Goal: Transaction & Acquisition: Purchase product/service

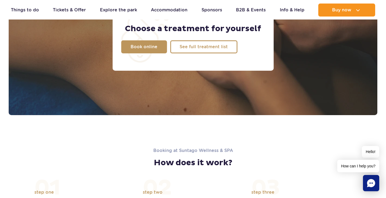
scroll to position [460, 0]
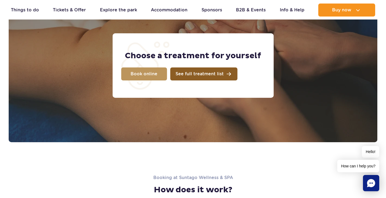
click at [185, 72] on span "See full treatment list" at bounding box center [199, 74] width 48 height 4
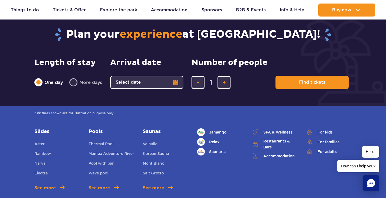
scroll to position [1706, 0]
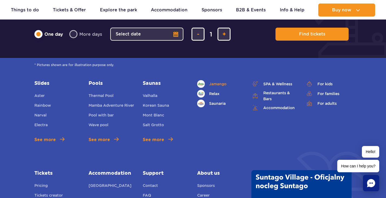
click at [220, 81] on span "Jamango" at bounding box center [217, 84] width 17 height 6
click at [213, 90] on link "Relax" at bounding box center [220, 94] width 46 height 8
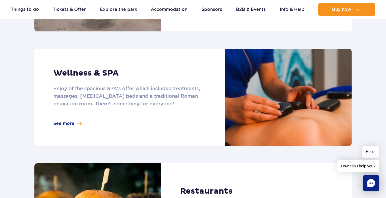
scroll to position [433, 0]
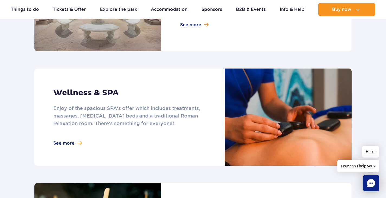
click at [65, 142] on link at bounding box center [192, 117] width 317 height 97
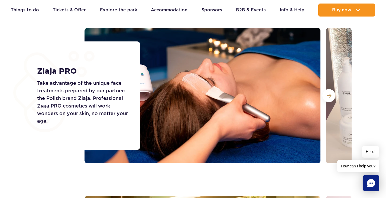
scroll to position [731, 0]
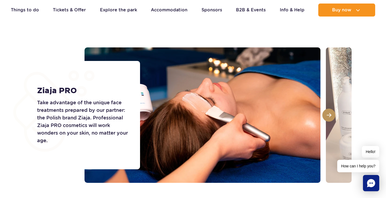
click at [328, 114] on span at bounding box center [329, 115] width 5 height 5
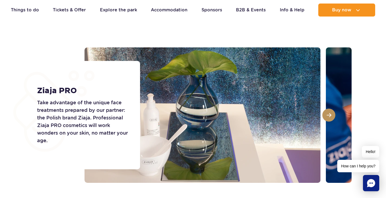
click at [328, 114] on span at bounding box center [329, 115] width 5 height 5
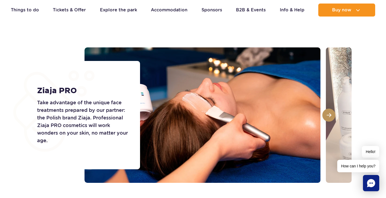
click at [328, 114] on span at bounding box center [329, 115] width 5 height 5
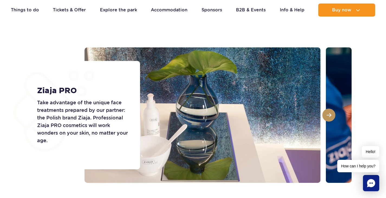
click at [328, 114] on span at bounding box center [329, 115] width 5 height 5
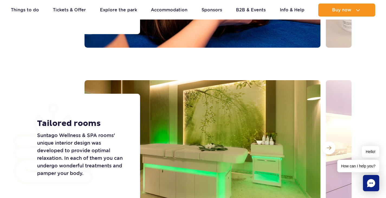
scroll to position [894, 0]
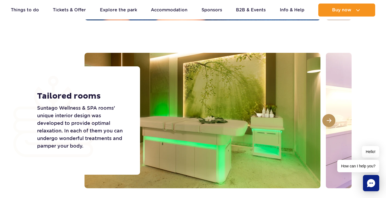
click at [328, 122] on span at bounding box center [329, 120] width 5 height 5
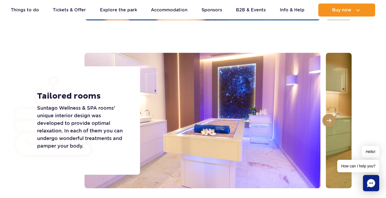
click at [328, 121] on span at bounding box center [329, 120] width 5 height 5
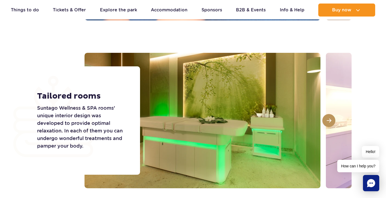
click at [328, 121] on span at bounding box center [329, 120] width 5 height 5
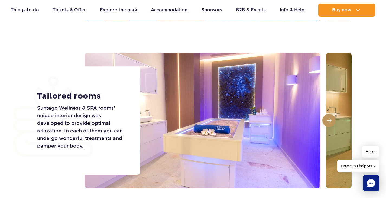
click at [328, 121] on span at bounding box center [329, 120] width 5 height 5
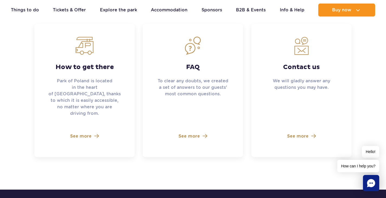
scroll to position [1489, 0]
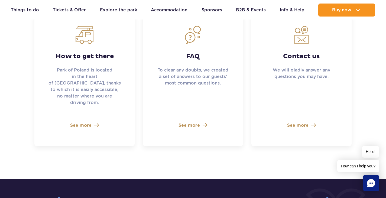
click at [194, 122] on span "See more" at bounding box center [188, 125] width 21 height 6
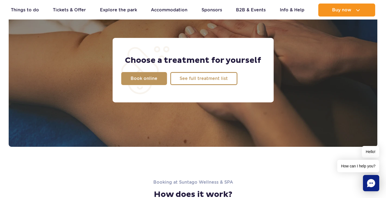
scroll to position [460, 0]
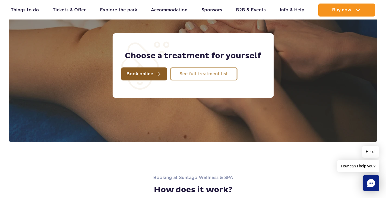
click at [145, 75] on span "Book online" at bounding box center [139, 74] width 27 height 4
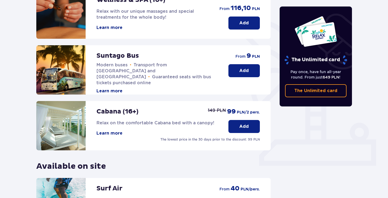
scroll to position [60, 0]
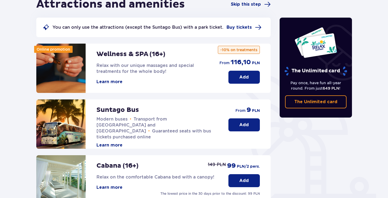
click at [108, 82] on button "Learn more" at bounding box center [109, 82] width 26 height 6
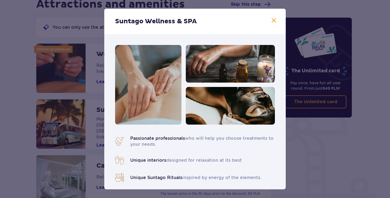
click at [273, 21] on span at bounding box center [274, 20] width 6 height 6
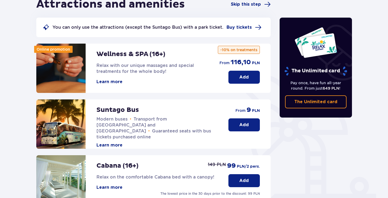
click at [244, 77] on p "Add" at bounding box center [243, 77] width 9 height 6
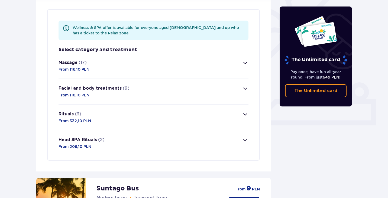
scroll to position [157, 0]
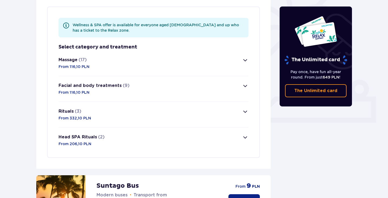
click at [244, 60] on span "button" at bounding box center [245, 60] width 6 height 6
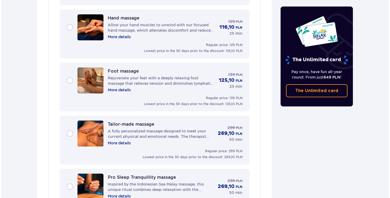
scroll to position [803, 0]
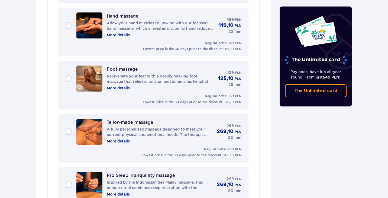
click at [125, 141] on p "More details" at bounding box center [118, 140] width 23 height 5
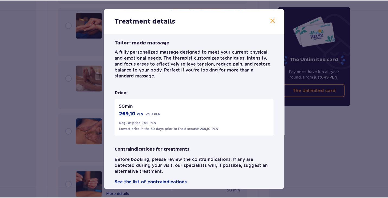
scroll to position [89, 0]
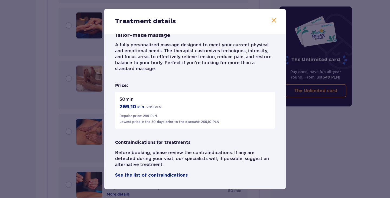
click at [216, 152] on p "Before booking, please review the contraindications. If any are detected during…" at bounding box center [195, 159] width 160 height 18
copy p "contraindications"
click at [272, 20] on span at bounding box center [274, 20] width 6 height 6
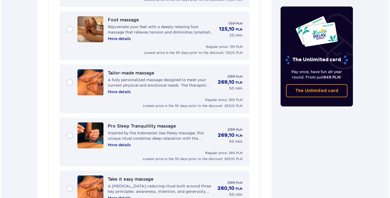
scroll to position [884, 0]
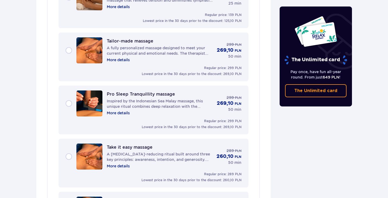
click at [121, 113] on p "More details" at bounding box center [118, 112] width 23 height 5
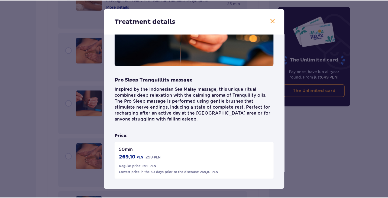
scroll to position [54, 0]
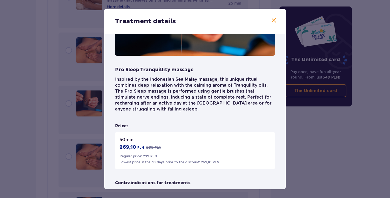
click at [271, 20] on span at bounding box center [274, 20] width 6 height 6
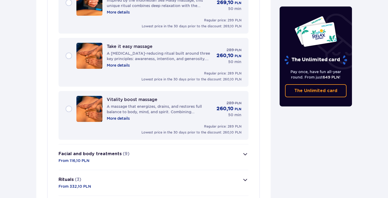
scroll to position [966, 0]
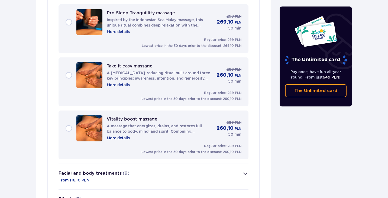
click at [115, 85] on p "More details" at bounding box center [118, 84] width 23 height 5
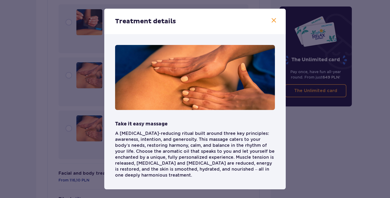
click at [272, 20] on span at bounding box center [274, 20] width 6 height 6
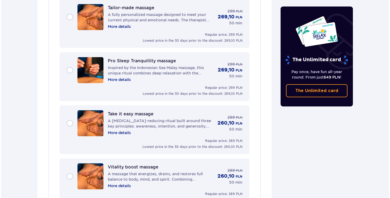
scroll to position [912, 0]
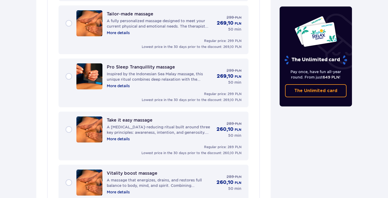
click at [116, 87] on p "More details" at bounding box center [118, 85] width 23 height 5
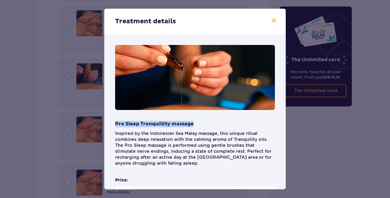
drag, startPoint x: 192, startPoint y: 124, endPoint x: 116, endPoint y: 126, distance: 76.4
click at [116, 126] on div "Pro Sleep Tranquillity massage Inspired by the Indonesian Sea Malay massage, th…" at bounding box center [195, 143] width 160 height 45
copy p "Pro Sleep Tranquillity massage"
click at [272, 20] on span at bounding box center [274, 20] width 6 height 6
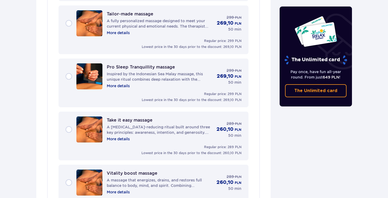
click at [113, 139] on p "More details" at bounding box center [118, 138] width 23 height 5
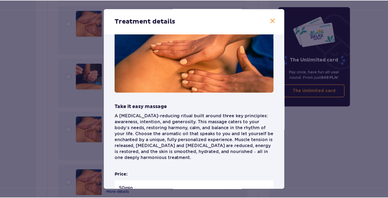
scroll to position [27, 0]
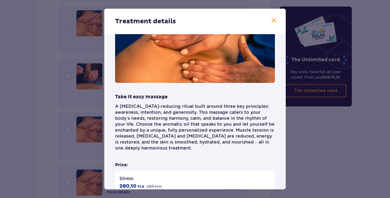
click at [273, 21] on span at bounding box center [274, 20] width 6 height 6
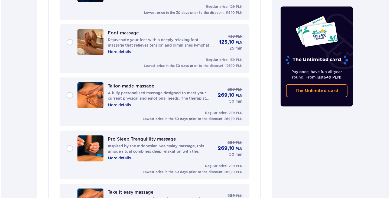
scroll to position [830, 0]
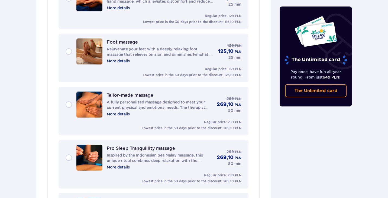
click at [117, 113] on p "More details" at bounding box center [118, 113] width 23 height 5
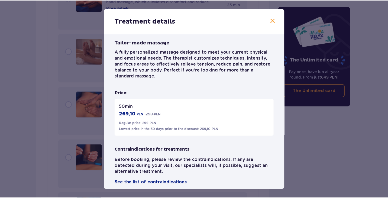
scroll to position [89, 0]
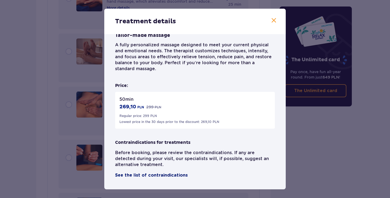
click at [152, 173] on span "See the list of contraindications" at bounding box center [151, 175] width 73 height 6
click at [273, 20] on span at bounding box center [274, 20] width 6 height 6
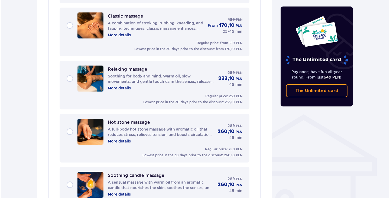
scroll to position [316, 0]
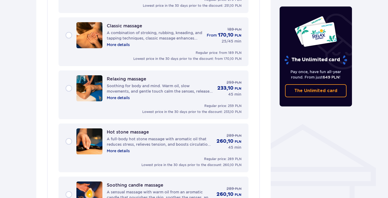
click at [125, 97] on p "More details" at bounding box center [118, 97] width 23 height 5
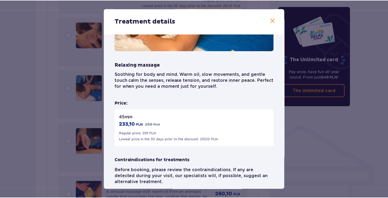
scroll to position [77, 0]
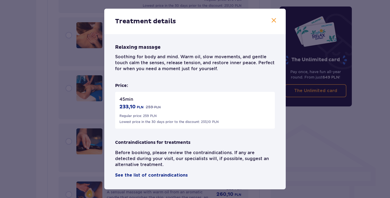
click at [273, 19] on span at bounding box center [274, 20] width 6 height 6
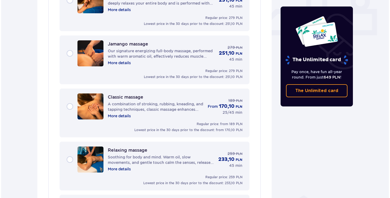
scroll to position [235, 0]
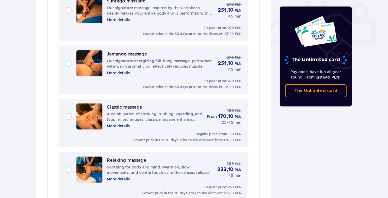
click at [120, 73] on p "More details" at bounding box center [118, 72] width 23 height 5
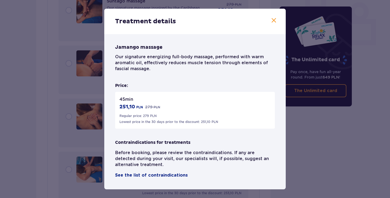
scroll to position [22, 0]
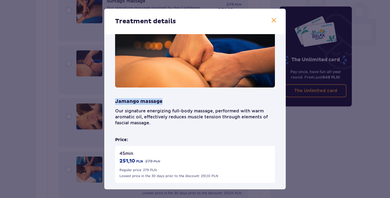
drag, startPoint x: 152, startPoint y: 101, endPoint x: 116, endPoint y: 104, distance: 36.9
click at [116, 104] on div "Jamango massage Our signature energizing full-body massage, performed with warm…" at bounding box center [195, 112] width 160 height 28
copy p "Jamango massage"
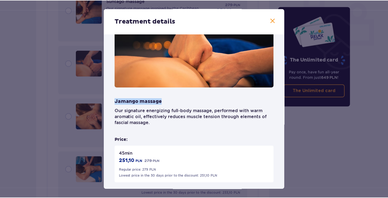
scroll to position [77, 0]
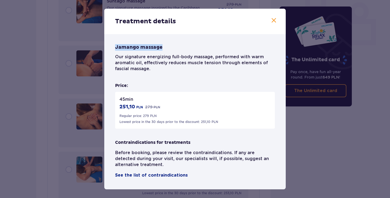
click at [272, 20] on span at bounding box center [274, 20] width 6 height 6
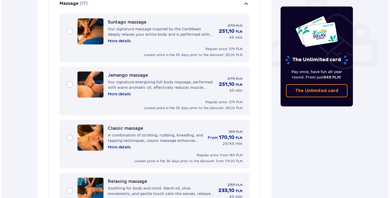
scroll to position [207, 0]
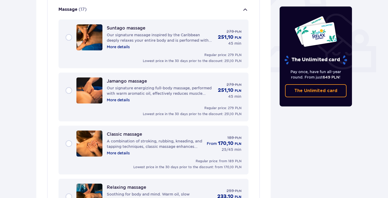
click at [119, 153] on p "More details" at bounding box center [118, 152] width 23 height 5
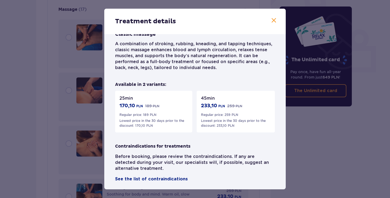
scroll to position [93, 0]
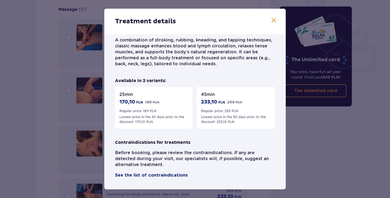
click at [273, 21] on span at bounding box center [274, 20] width 6 height 6
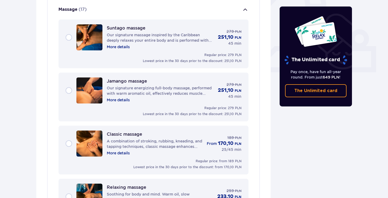
click at [117, 152] on p "More details" at bounding box center [118, 152] width 23 height 5
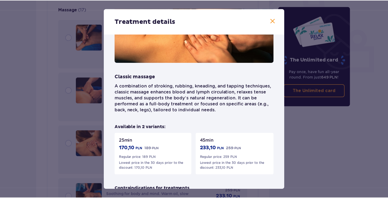
scroll to position [93, 0]
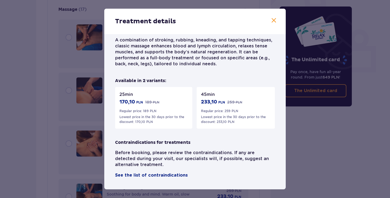
click at [272, 20] on span at bounding box center [274, 20] width 6 height 6
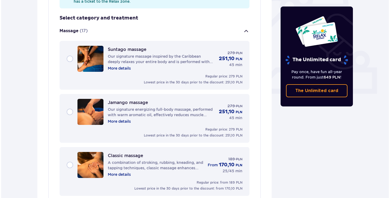
scroll to position [180, 0]
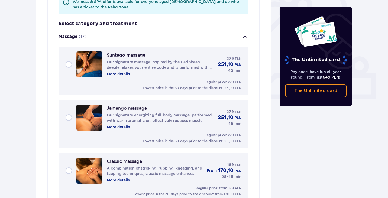
click at [119, 74] on p "More details" at bounding box center [118, 73] width 23 height 5
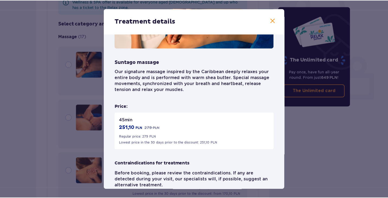
scroll to position [81, 0]
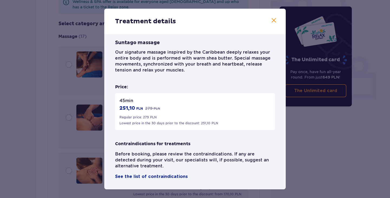
click at [273, 20] on span at bounding box center [274, 20] width 6 height 6
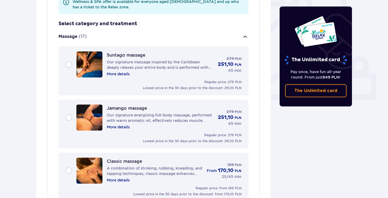
click at [130, 109] on p "Jamango massage" at bounding box center [127, 108] width 40 height 5
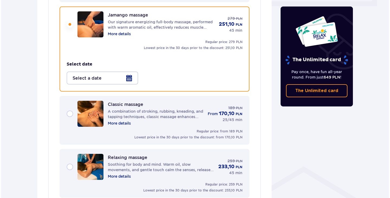
scroll to position [246, 0]
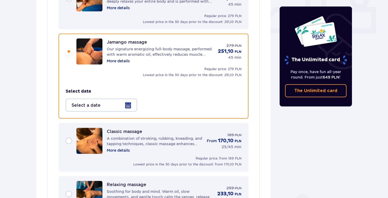
click at [119, 60] on p "More details" at bounding box center [118, 60] width 23 height 5
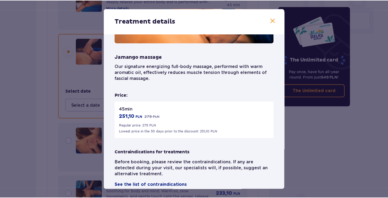
scroll to position [77, 0]
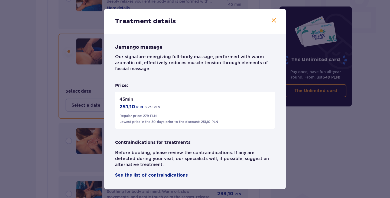
click at [271, 20] on span at bounding box center [274, 20] width 6 height 6
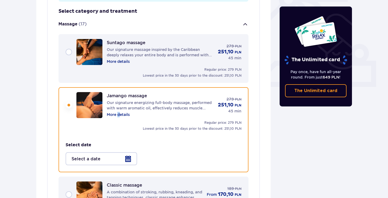
scroll to position [192, 0]
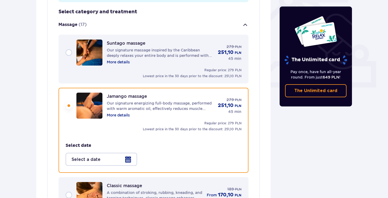
click at [144, 101] on p "Our signature energizing full-body massage, performed with warm aromatic oil, e…" at bounding box center [160, 105] width 107 height 11
click at [69, 105] on div "Jamango massage Our signature energizing full-body massage, performed with warm…" at bounding box center [154, 106] width 176 height 26
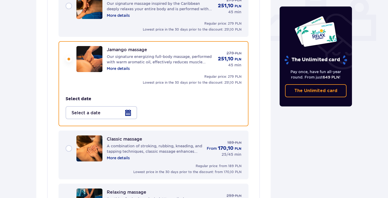
scroll to position [246, 0]
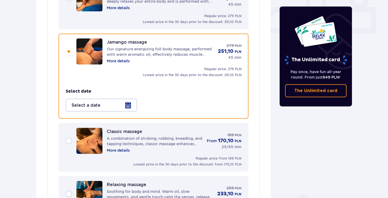
click at [128, 107] on div at bounding box center [101, 105] width 71 height 13
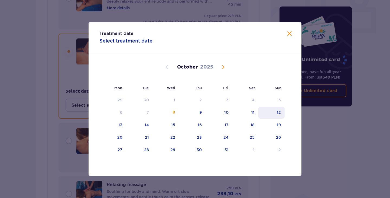
click at [280, 113] on div "12" at bounding box center [279, 112] width 4 height 5
type input "12.10.25"
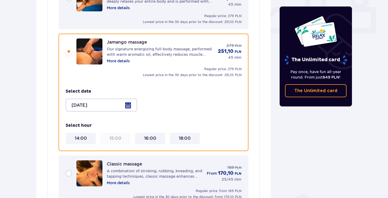
click at [79, 137] on 14\ "14:00" at bounding box center [81, 138] width 12 height 6
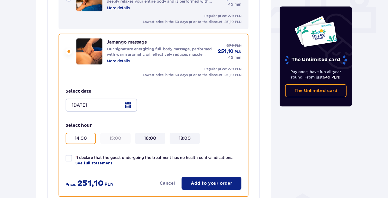
click at [70, 158] on div at bounding box center [69, 158] width 6 height 6
checkbox input "true"
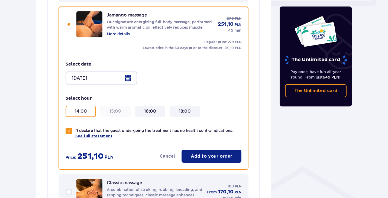
scroll to position [301, 0]
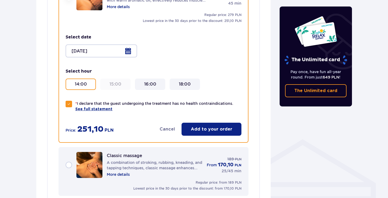
click at [208, 128] on p "Add to your order" at bounding box center [211, 129] width 41 height 6
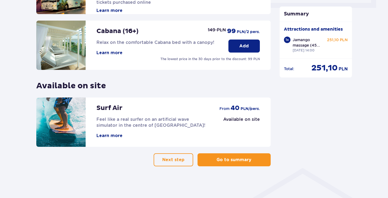
scroll to position [273, 0]
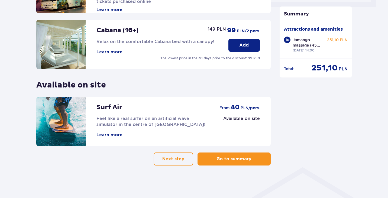
click at [236, 158] on p "Go to summary" at bounding box center [233, 159] width 35 height 6
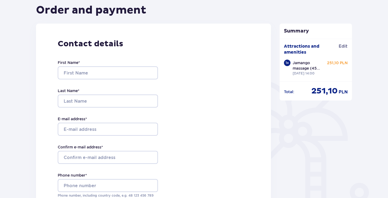
scroll to position [54, 0]
click at [85, 71] on input "First Name *" at bounding box center [108, 72] width 100 height 13
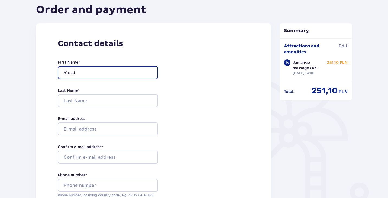
type input "Yossi"
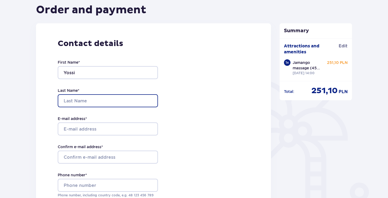
click at [86, 100] on input "Last Name *" at bounding box center [108, 100] width 100 height 13
type input "Meirovich"
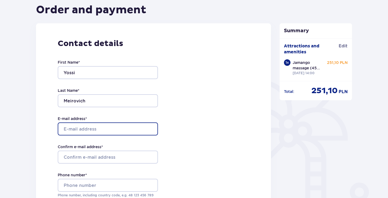
click at [89, 128] on input "E-mail address *" at bounding box center [108, 128] width 100 height 13
type input "yossi.meirovich@gmail.com"
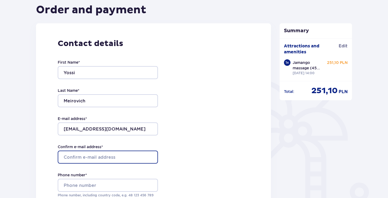
click at [95, 157] on input "Confirm e-mail address *" at bounding box center [108, 157] width 100 height 13
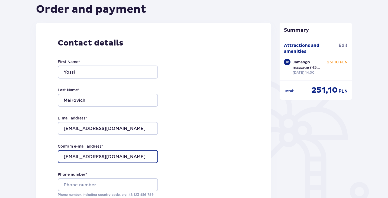
scroll to position [108, 0]
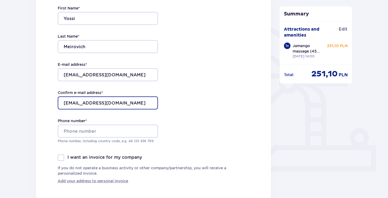
type input "yossi.meirovich@gmail.com"
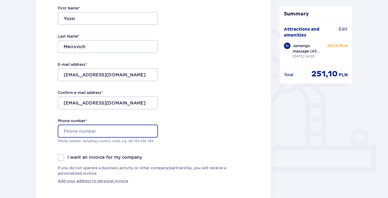
click at [83, 131] on input "Phone number *" at bounding box center [108, 131] width 100 height 13
type input "0"
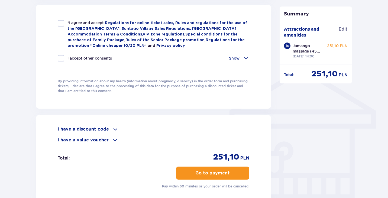
scroll to position [379, 0]
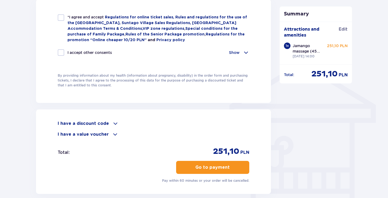
type input "972523133306"
click at [112, 121] on span at bounding box center [115, 123] width 6 height 6
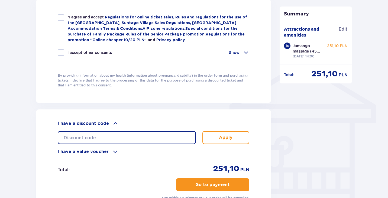
click at [93, 135] on input "text" at bounding box center [127, 137] width 138 height 13
type input "d"
type input "daniela15"
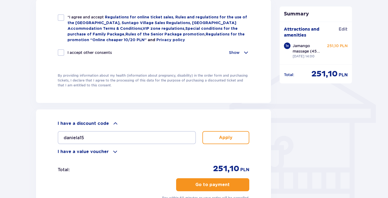
click at [226, 135] on p "Apply" at bounding box center [226, 138] width 14 height 6
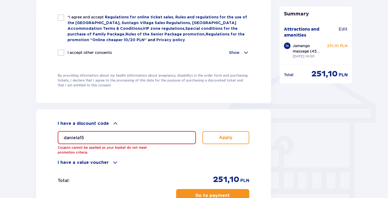
drag, startPoint x: 96, startPoint y: 133, endPoint x: 58, endPoint y: 136, distance: 37.2
click at [58, 136] on input "daniela15" at bounding box center [127, 137] width 138 height 13
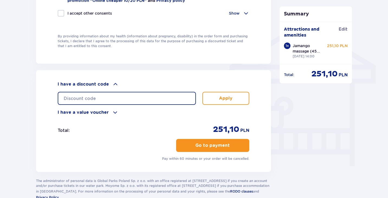
scroll to position [433, 0]
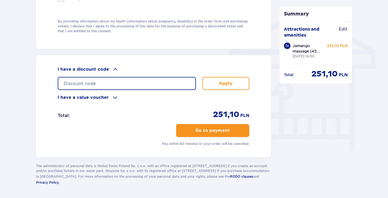
click at [87, 83] on input "text" at bounding box center [127, 83] width 138 height 13
type input "azk5"
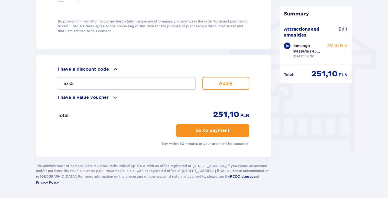
click at [226, 81] on p "Apply" at bounding box center [226, 83] width 14 height 6
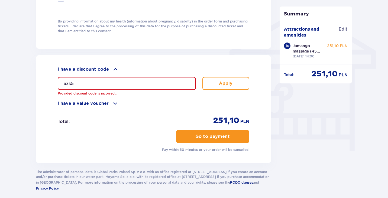
drag, startPoint x: 84, startPoint y: 80, endPoint x: 60, endPoint y: 82, distance: 24.2
click at [60, 82] on input "azk5" at bounding box center [127, 83] width 138 height 13
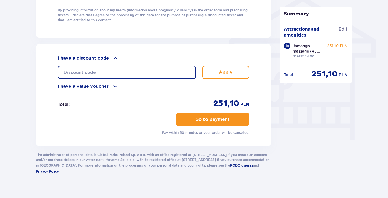
scroll to position [450, 0]
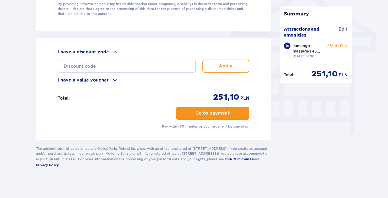
click at [213, 112] on p "Go to payment" at bounding box center [212, 113] width 34 height 6
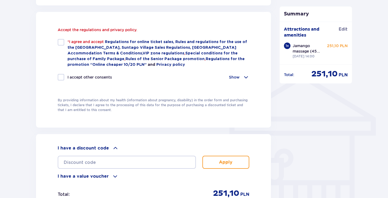
scroll to position [366, 0]
click at [61, 42] on div at bounding box center [61, 42] width 6 height 6
checkbox input "true"
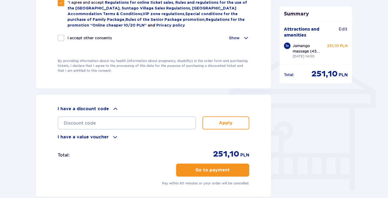
scroll to position [447, 0]
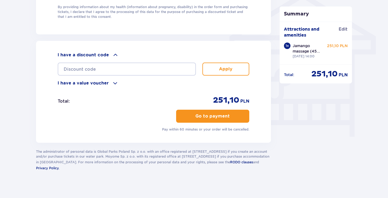
click at [222, 115] on p "Go to payment" at bounding box center [212, 116] width 34 height 6
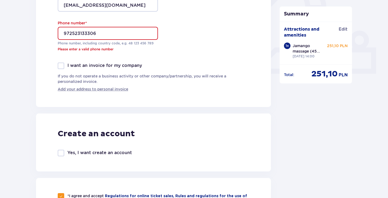
scroll to position [206, 0]
click at [64, 34] on input "972523133306" at bounding box center [108, 33] width 100 height 13
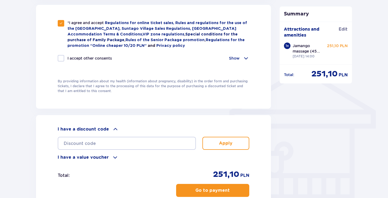
scroll to position [422, 0]
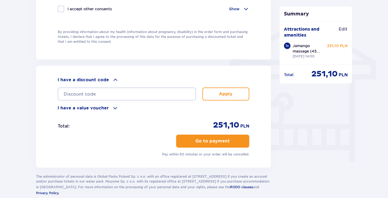
type input "+972523133306"
click at [218, 139] on p "Go to payment" at bounding box center [212, 141] width 34 height 6
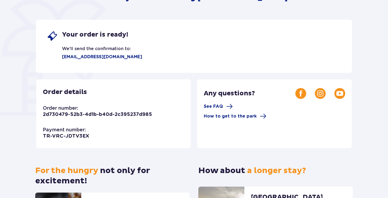
scroll to position [162, 0]
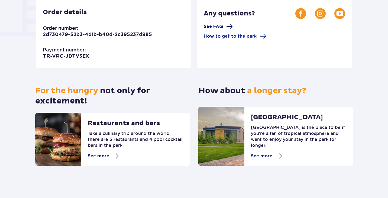
click at [214, 26] on span "See FAQ" at bounding box center [213, 27] width 19 height 6
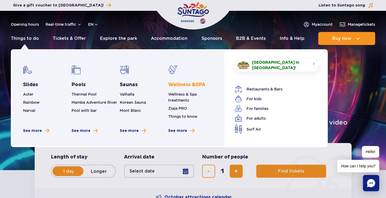
click at [180, 85] on link "Wellness & SPA" at bounding box center [186, 85] width 37 height 6
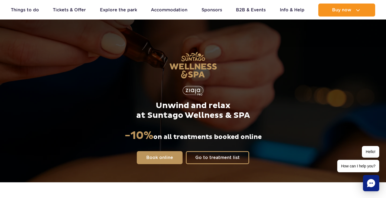
scroll to position [27, 0]
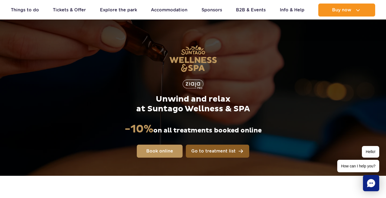
click at [215, 152] on span "Go to treatment list" at bounding box center [213, 151] width 44 height 4
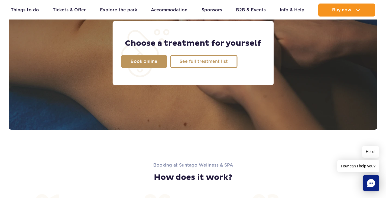
scroll to position [427, 0]
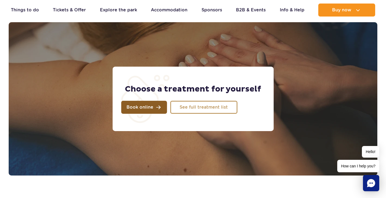
click at [146, 107] on span "Book online" at bounding box center [139, 107] width 27 height 4
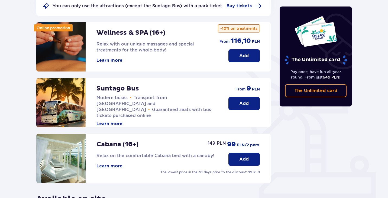
click at [108, 60] on button "Learn more" at bounding box center [109, 60] width 26 height 6
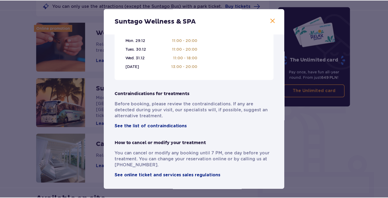
scroll to position [379, 0]
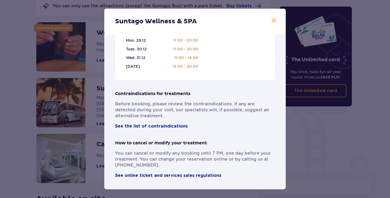
click at [272, 20] on span at bounding box center [274, 20] width 6 height 6
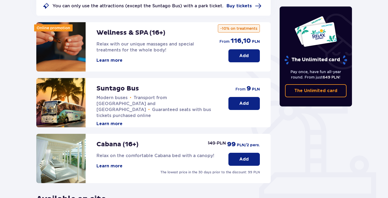
click at [245, 56] on p "Add" at bounding box center [243, 56] width 9 height 6
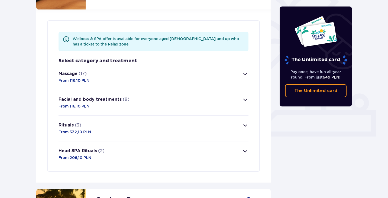
scroll to position [157, 0]
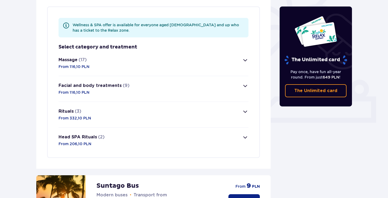
click at [242, 60] on span "button" at bounding box center [245, 60] width 6 height 6
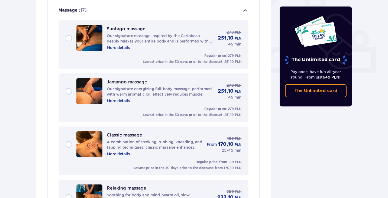
scroll to position [207, 0]
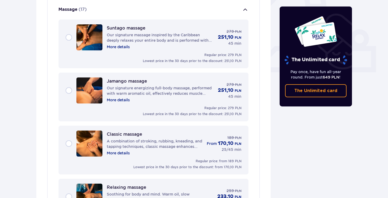
click at [118, 31] on div "Suntago massage" at bounding box center [126, 28] width 39 height 6
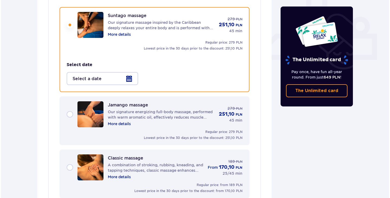
scroll to position [220, 0]
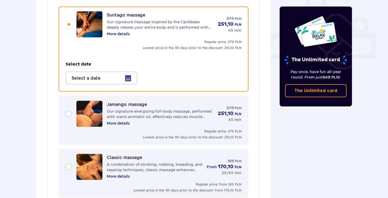
click at [119, 17] on p "Suntago massage" at bounding box center [126, 14] width 39 height 5
click at [119, 33] on p "More details" at bounding box center [118, 33] width 23 height 5
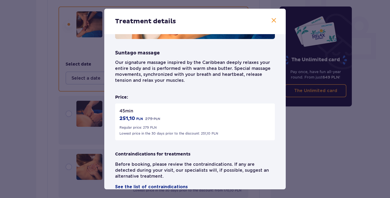
scroll to position [83, 0]
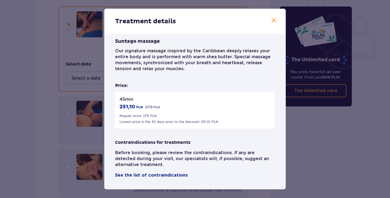
click at [273, 21] on span at bounding box center [274, 20] width 6 height 6
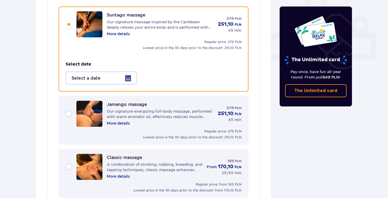
click at [120, 123] on p "More details" at bounding box center [118, 123] width 23 height 5
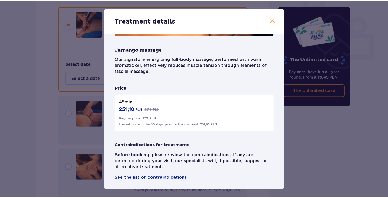
scroll to position [77, 0]
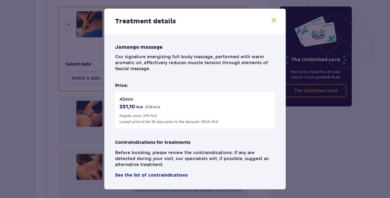
click at [272, 21] on span at bounding box center [274, 20] width 6 height 6
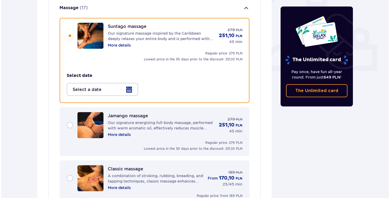
scroll to position [220, 0]
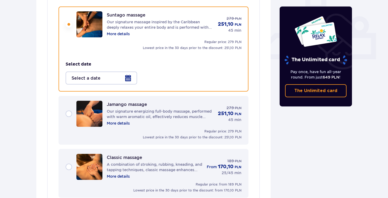
click at [123, 34] on p "More details" at bounding box center [118, 33] width 23 height 5
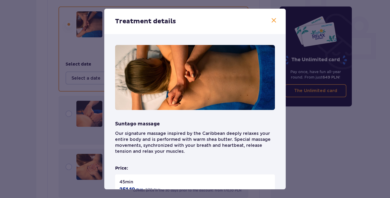
scroll to position [27, 0]
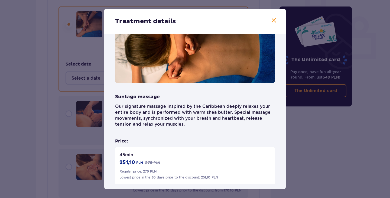
click at [272, 21] on span at bounding box center [274, 20] width 6 height 6
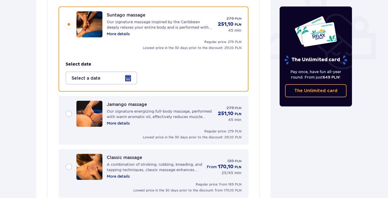
click at [115, 123] on p "More details" at bounding box center [118, 123] width 23 height 5
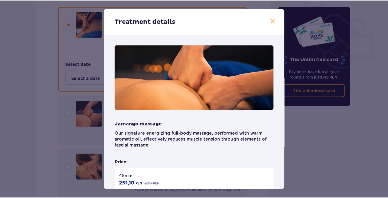
scroll to position [77, 0]
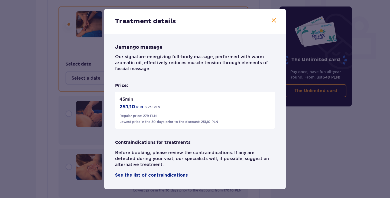
click at [273, 19] on span at bounding box center [274, 20] width 6 height 6
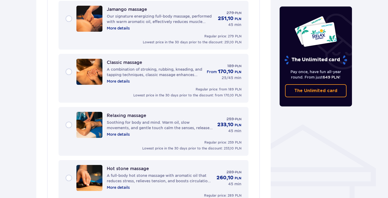
scroll to position [275, 0]
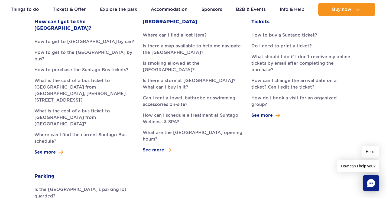
scroll to position [162, 0]
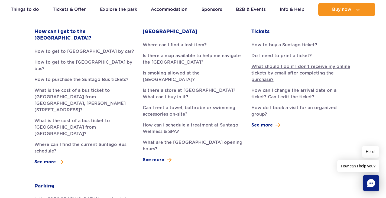
click at [301, 67] on link "What should I do if I don't receive my online tickets by email after completing…" at bounding box center [301, 72] width 100 height 19
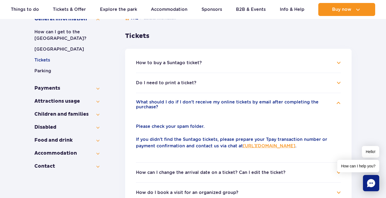
scroll to position [108, 0]
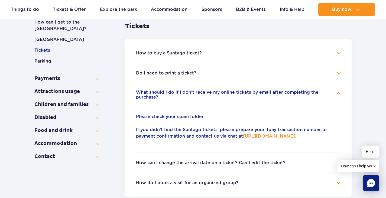
click at [266, 137] on link "https://parkofpoland.com/en/contact" at bounding box center [269, 136] width 52 height 5
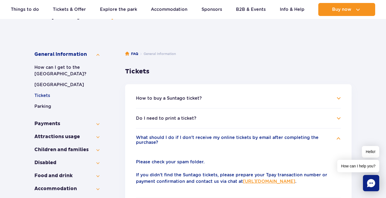
scroll to position [54, 0]
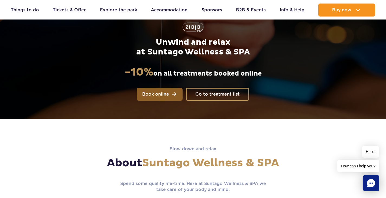
scroll to position [81, 0]
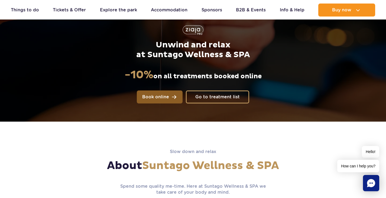
click at [164, 95] on span "Book online" at bounding box center [155, 97] width 27 height 4
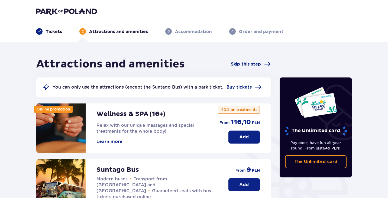
click at [110, 142] on button "Learn more" at bounding box center [109, 142] width 26 height 6
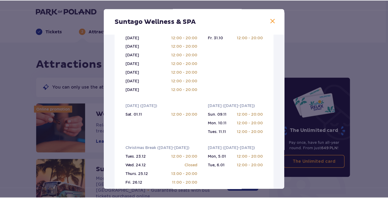
scroll to position [162, 0]
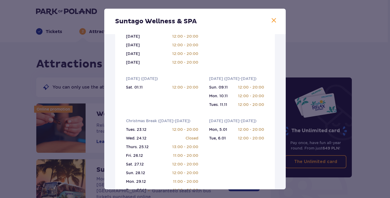
click at [273, 21] on span at bounding box center [274, 20] width 6 height 6
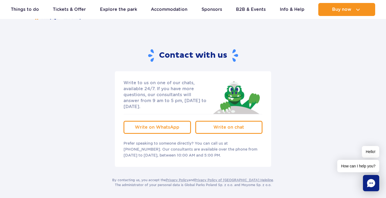
scroll to position [27, 0]
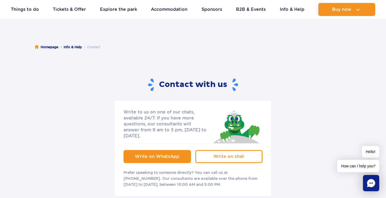
click at [155, 154] on span "Write on WhatsApp" at bounding box center [157, 156] width 44 height 5
